Goal: Task Accomplishment & Management: Complete application form

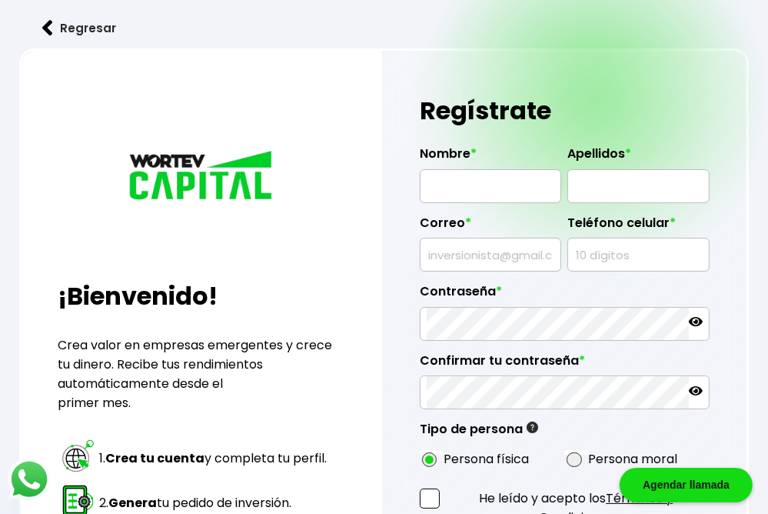
click at [37, 153] on div "¡Bienvenido! Crea valor en empresas emergentes y crece tu dinero. Recibe tus re…" at bounding box center [202, 392] width 361 height 682
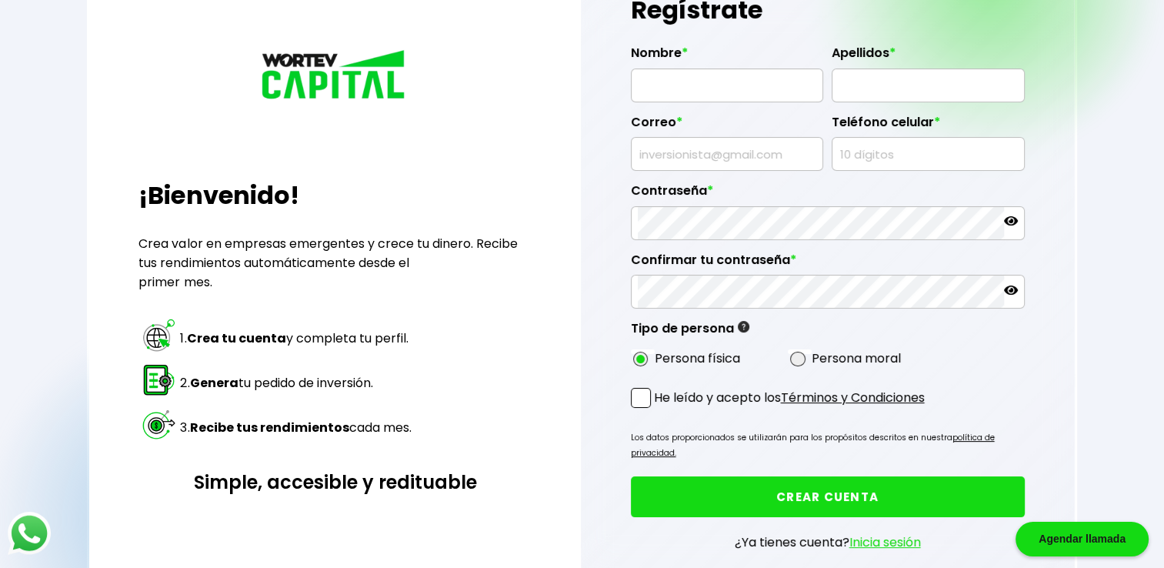
scroll to position [178, 0]
